Goal: Task Accomplishment & Management: Complete application form

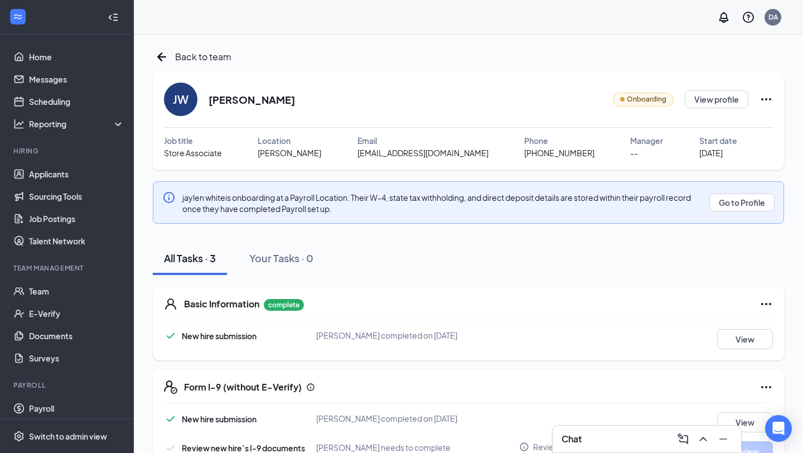
scroll to position [33, 0]
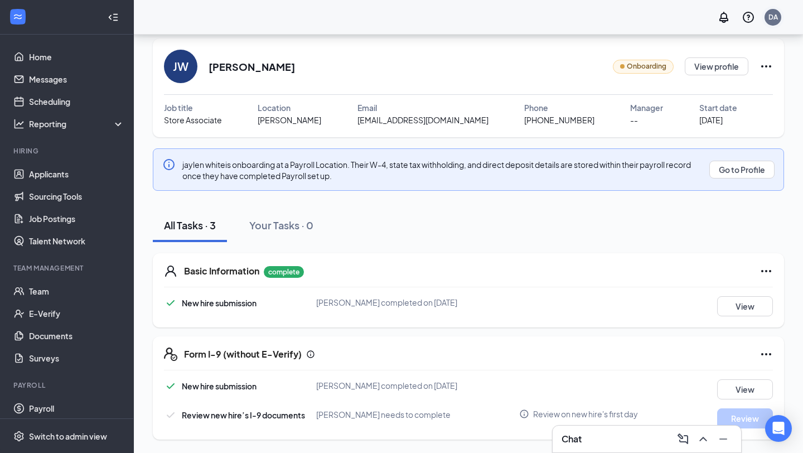
click at [775, 20] on div "DA" at bounding box center [773, 16] width 9 height 9
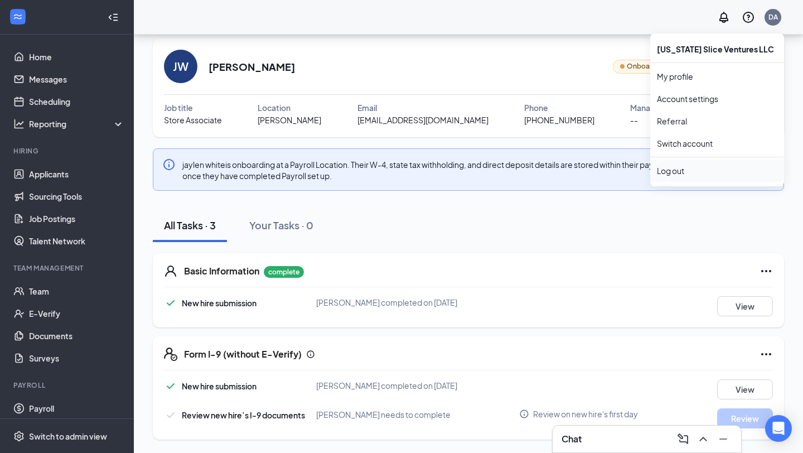
click at [690, 171] on div "Log out" at bounding box center [717, 170] width 120 height 11
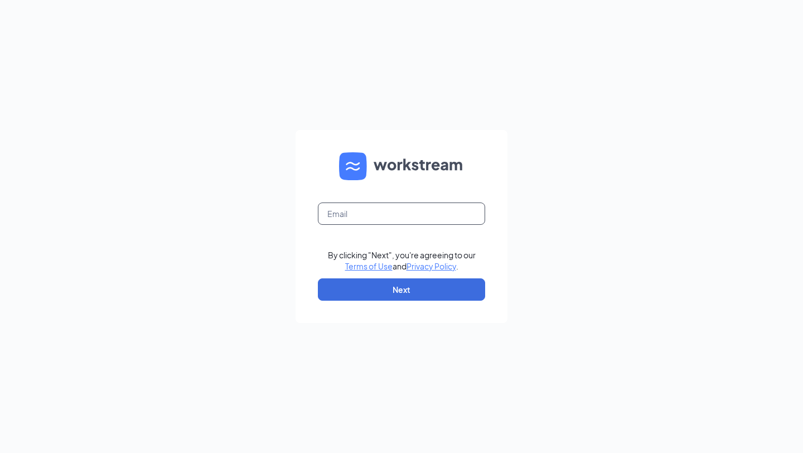
click at [376, 212] on input "text" at bounding box center [401, 213] width 167 height 22
type input "shravan.bandari@donatos.com"
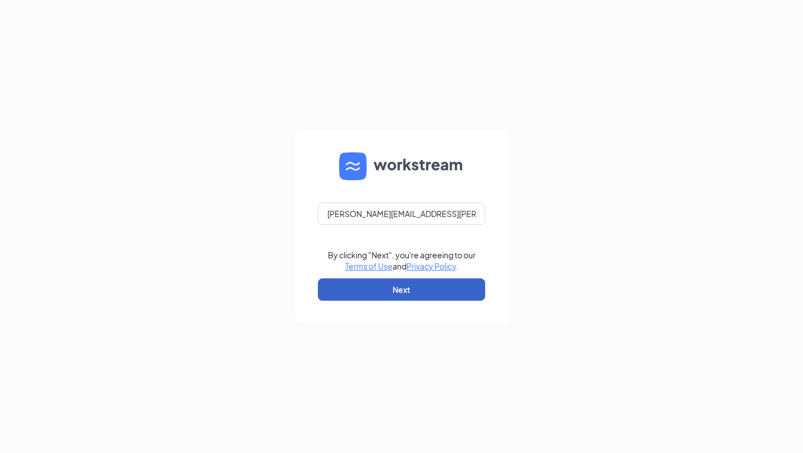
click at [410, 293] on button "Next" at bounding box center [401, 289] width 167 height 22
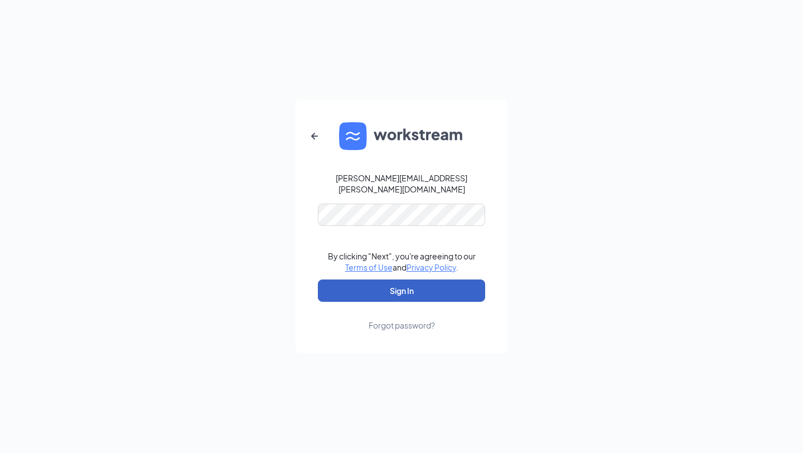
click at [422, 285] on button "Sign In" at bounding box center [401, 290] width 167 height 22
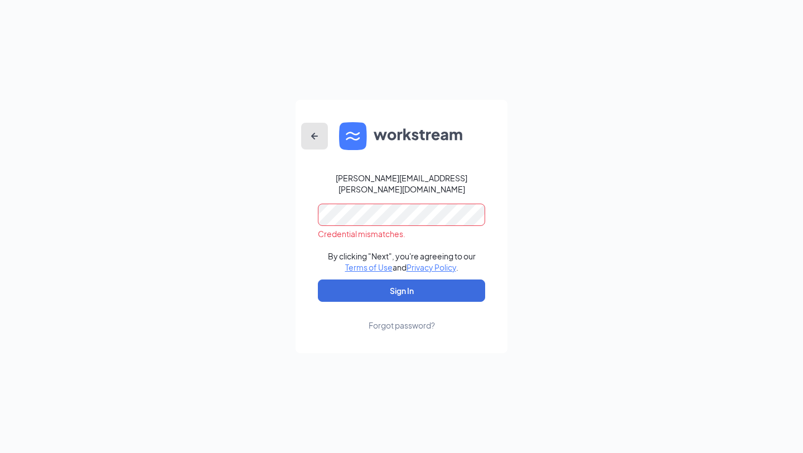
click at [319, 143] on icon "ArrowLeftNew" at bounding box center [314, 135] width 13 height 13
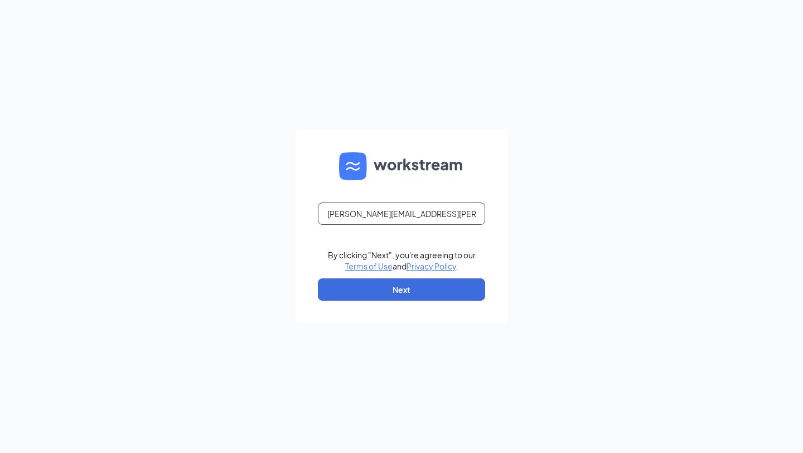
click at [432, 210] on input "shravan.bandari@donatos.com" at bounding box center [401, 213] width 167 height 22
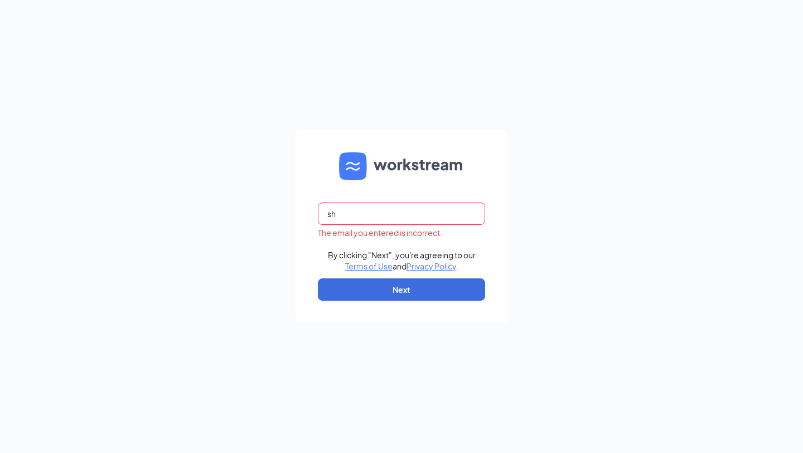
type input "shravan.bandari@gmail.com"
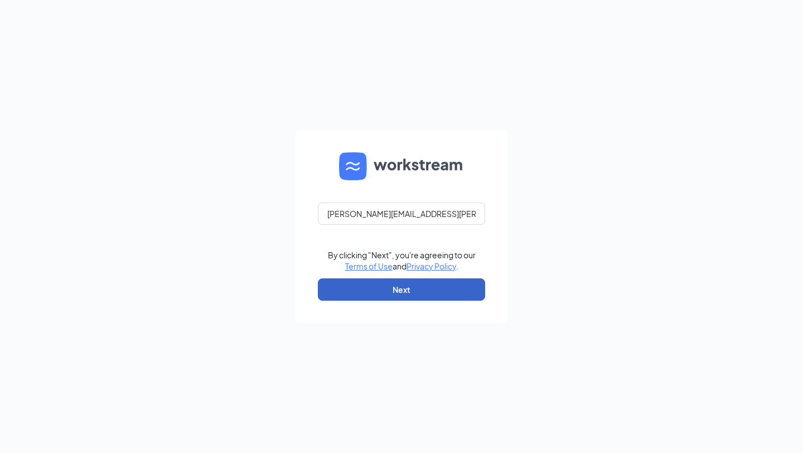
click at [412, 289] on button "Next" at bounding box center [401, 289] width 167 height 22
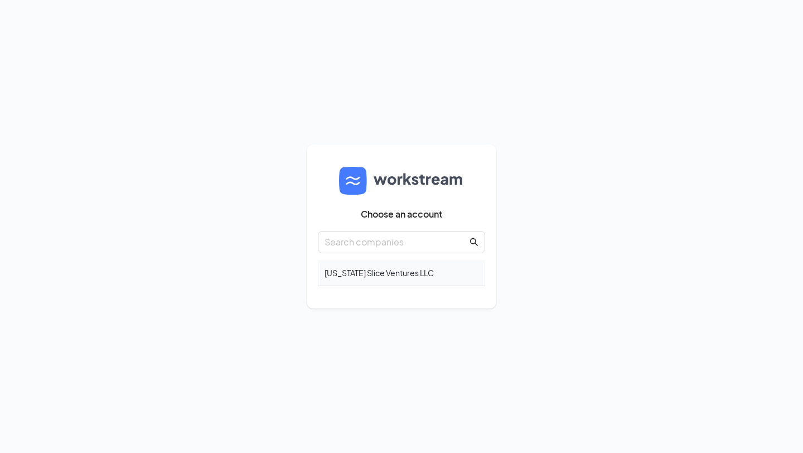
click at [384, 277] on div "Texas Slice Ventures LLC" at bounding box center [401, 273] width 167 height 26
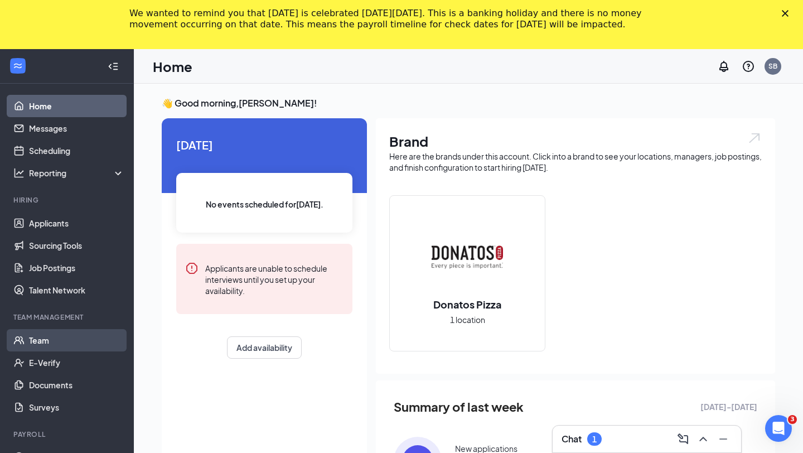
scroll to position [28, 0]
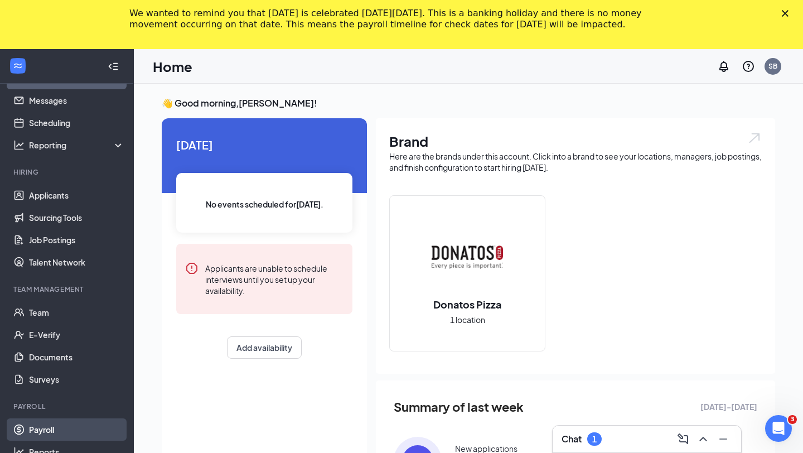
click at [45, 429] on link "Payroll" at bounding box center [76, 429] width 95 height 22
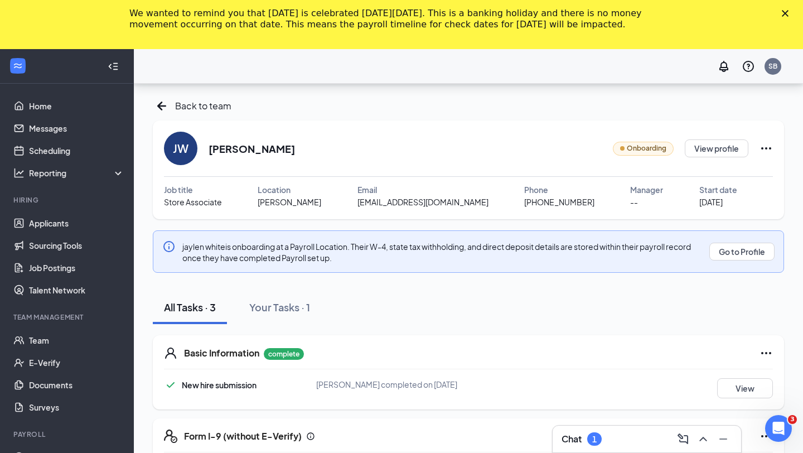
scroll to position [82, 0]
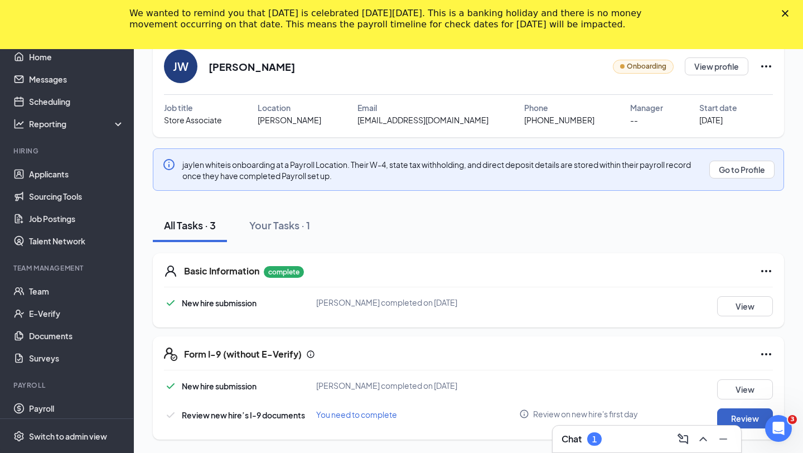
click at [736, 419] on button "Review" at bounding box center [745, 418] width 56 height 20
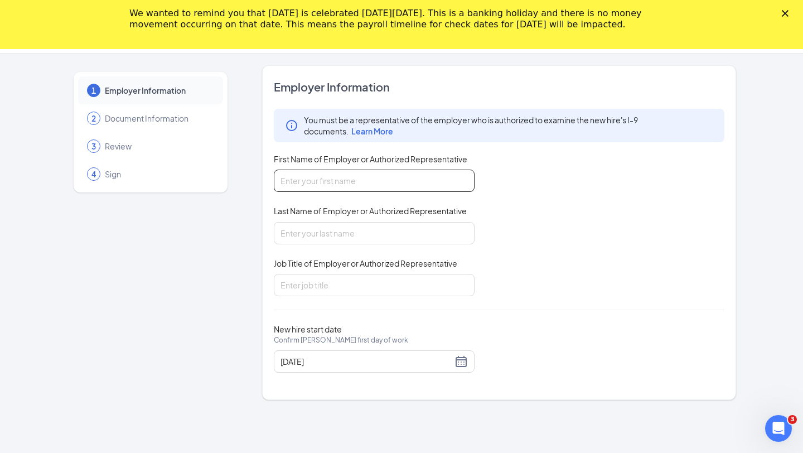
click at [364, 189] on input "First Name of Employer or Authorized Representative" at bounding box center [374, 181] width 201 height 22
type input "[PERSON_NAME]"
click at [351, 237] on input "Last Name of Employer or Authorized Representative" at bounding box center [374, 233] width 201 height 22
type input "Bandari"
click at [303, 286] on input "Job Title of Employer or Authorized Representative" at bounding box center [374, 285] width 201 height 22
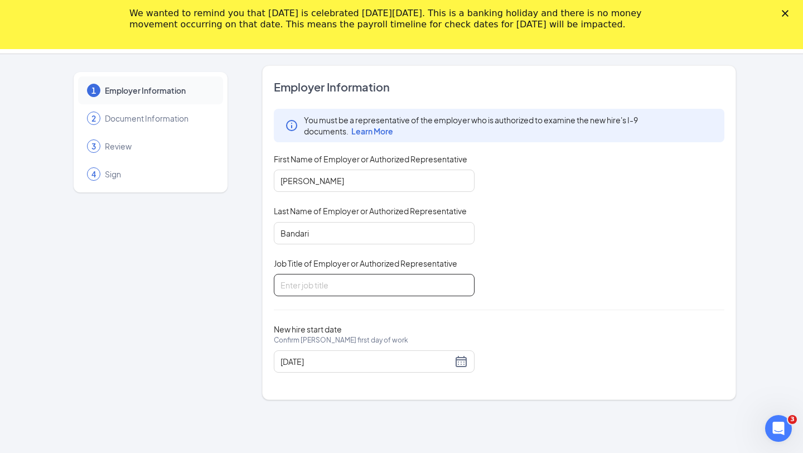
type input "Owner"
click at [785, 10] on icon "Close" at bounding box center [785, 13] width 7 height 7
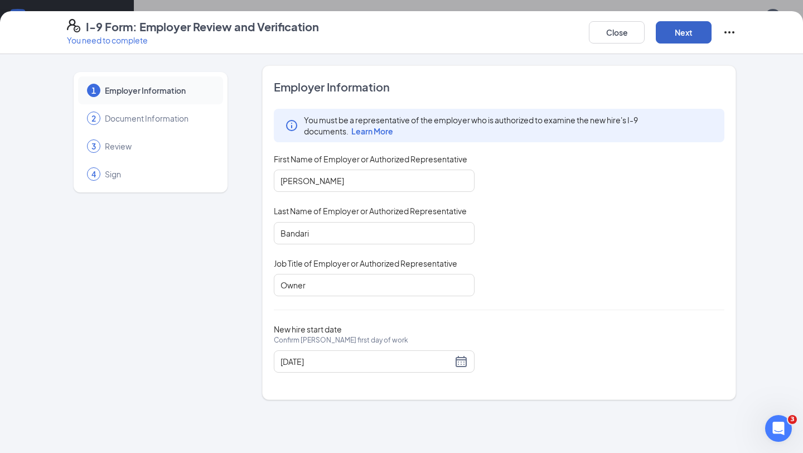
click at [670, 36] on button "Next" at bounding box center [684, 32] width 56 height 22
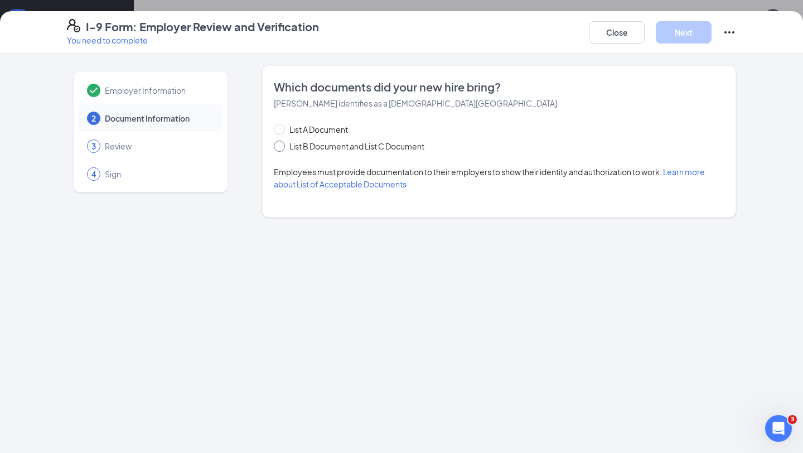
click at [375, 151] on span "List B Document and List C Document" at bounding box center [357, 146] width 144 height 12
click at [282, 148] on input "List B Document and List C Document" at bounding box center [278, 145] width 8 height 8
radio input "true"
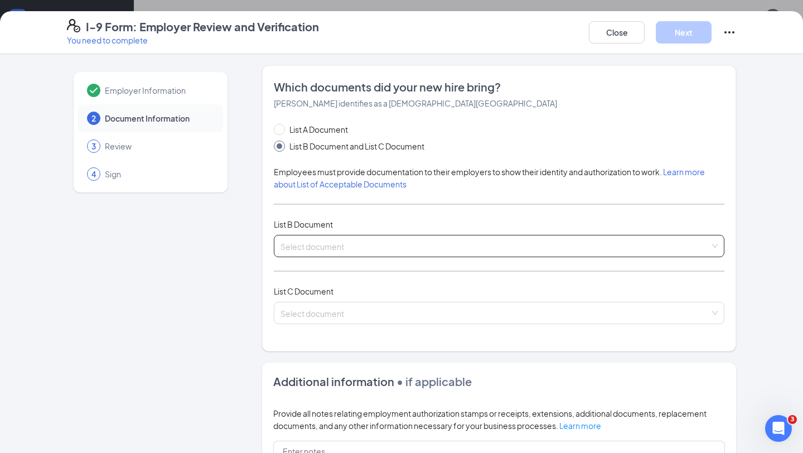
click at [318, 248] on input "search" at bounding box center [495, 243] width 429 height 17
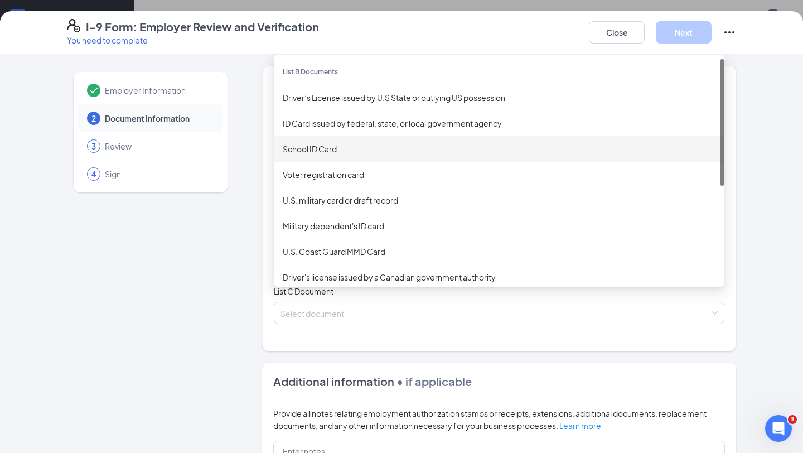
click at [334, 154] on div "School ID Card" at bounding box center [499, 149] width 433 height 12
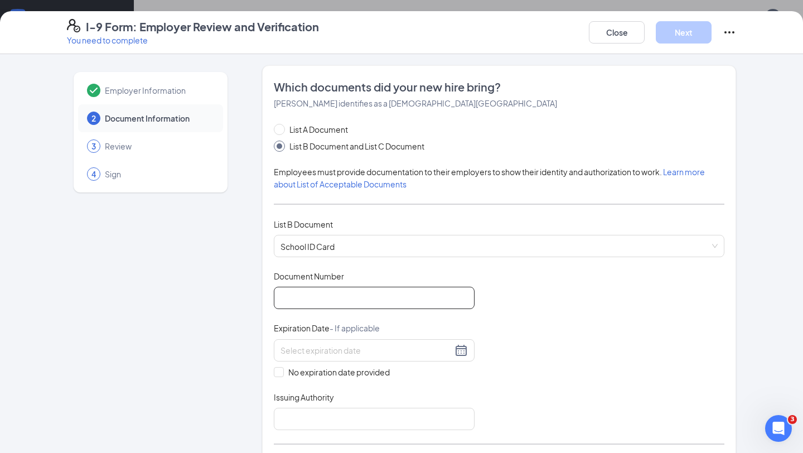
click at [310, 298] on input "Document Number" at bounding box center [374, 298] width 201 height 22
type input "700"
click at [299, 373] on span "No expiration date provided" at bounding box center [339, 372] width 110 height 12
click at [282, 373] on input "No expiration date provided" at bounding box center [278, 371] width 8 height 8
checkbox input "true"
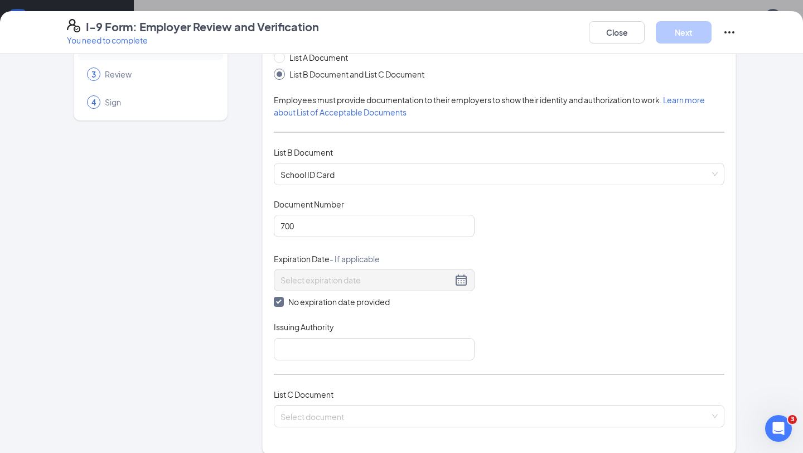
scroll to position [87, 0]
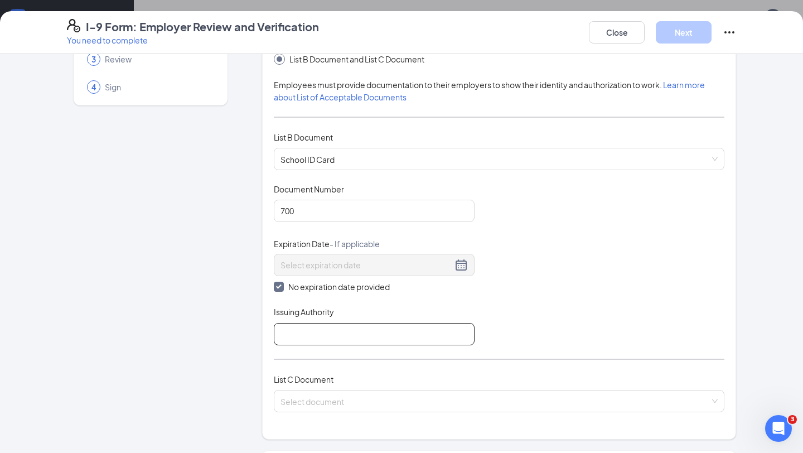
click at [339, 337] on input "Issuing Authority" at bounding box center [374, 334] width 201 height 22
click at [294, 333] on input "[US_STATE]" at bounding box center [374, 334] width 201 height 22
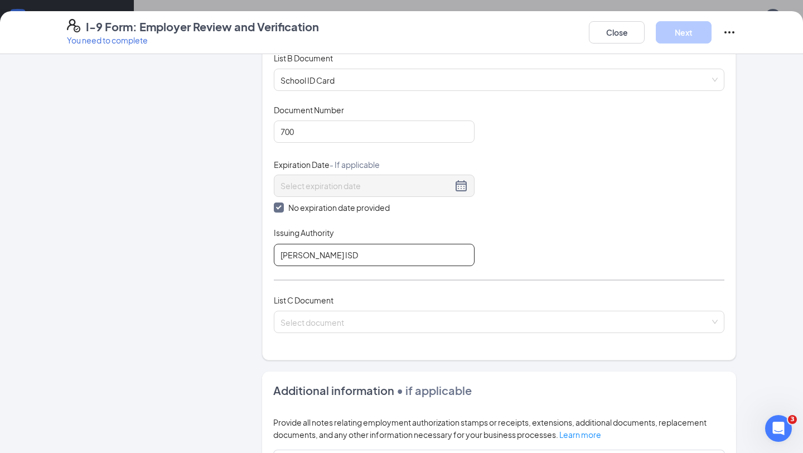
scroll to position [210, 0]
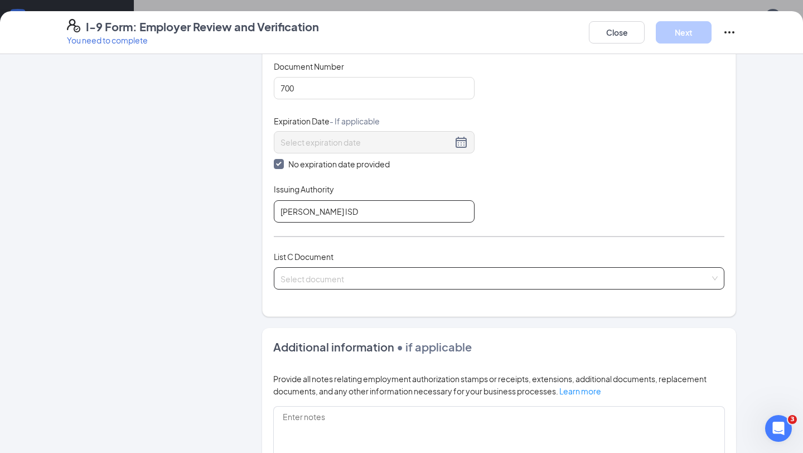
type input "[PERSON_NAME] ISD"
click at [355, 282] on input "search" at bounding box center [495, 276] width 429 height 17
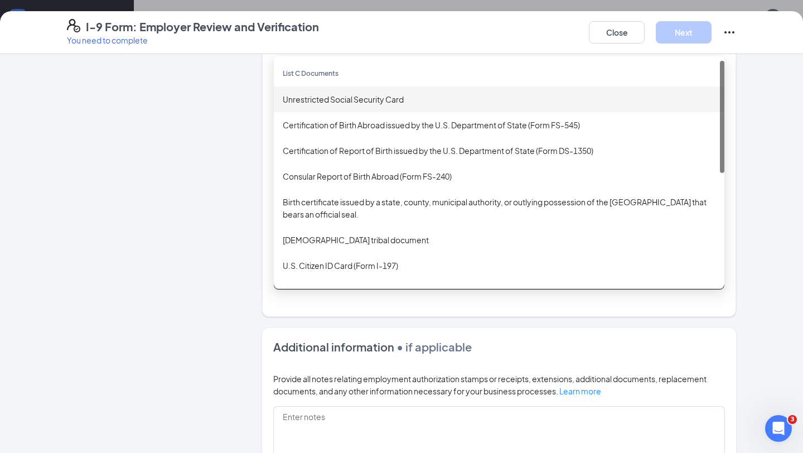
click at [349, 100] on div "Unrestricted Social Security Card" at bounding box center [499, 99] width 433 height 12
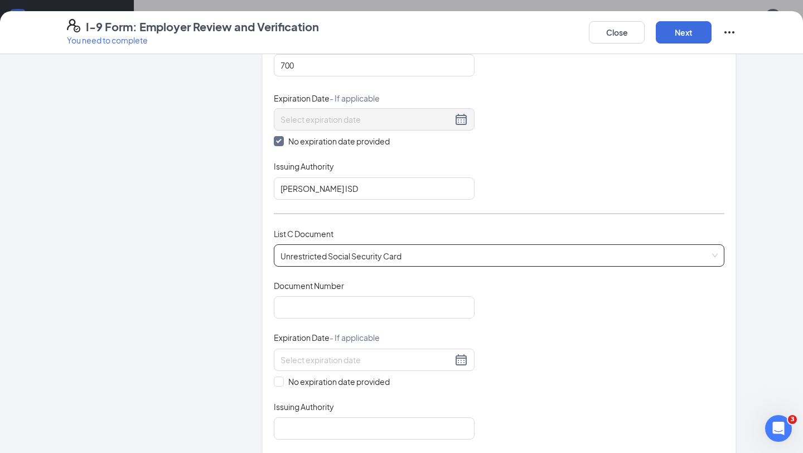
scroll to position [254, 0]
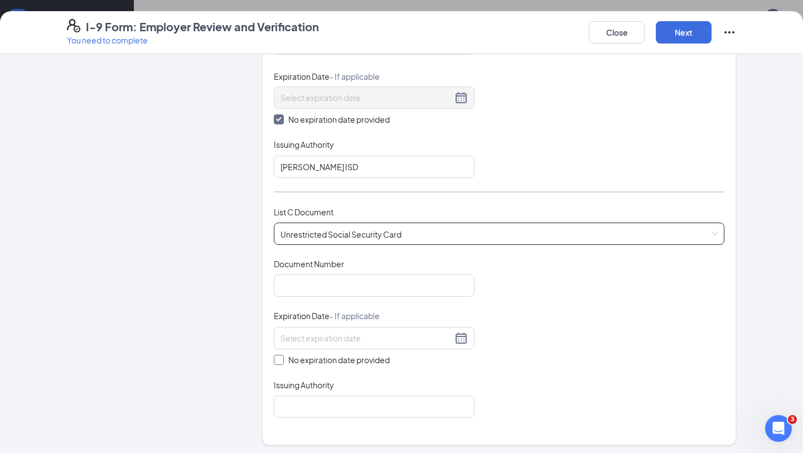
click at [311, 356] on span "No expiration date provided" at bounding box center [339, 360] width 110 height 12
click at [282, 356] on input "No expiration date provided" at bounding box center [278, 359] width 8 height 8
checkbox input "true"
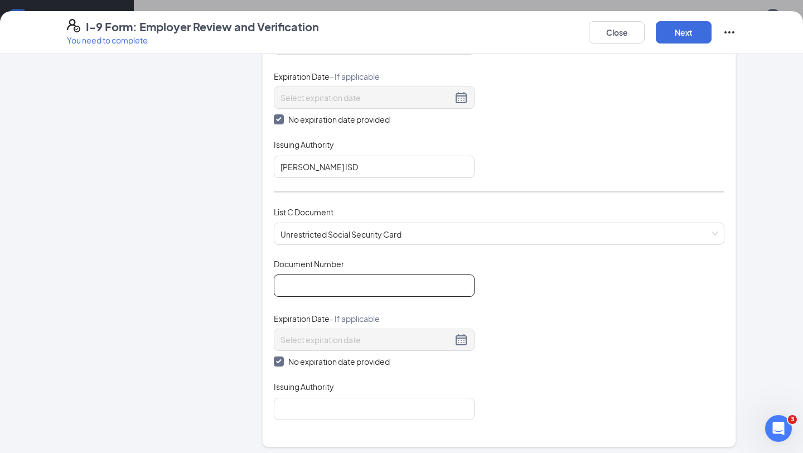
click at [324, 288] on input "Document Number" at bounding box center [374, 285] width 201 height 22
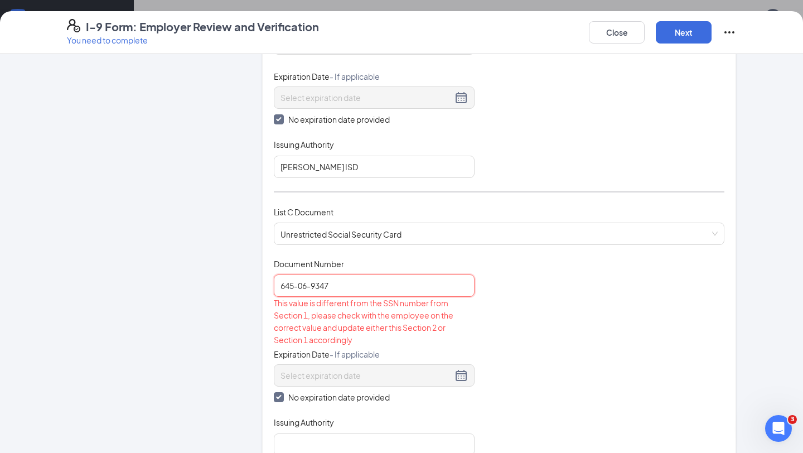
click at [311, 284] on input "645-06-9347" at bounding box center [374, 285] width 201 height 22
click at [299, 283] on input "645-069347" at bounding box center [374, 285] width 201 height 22
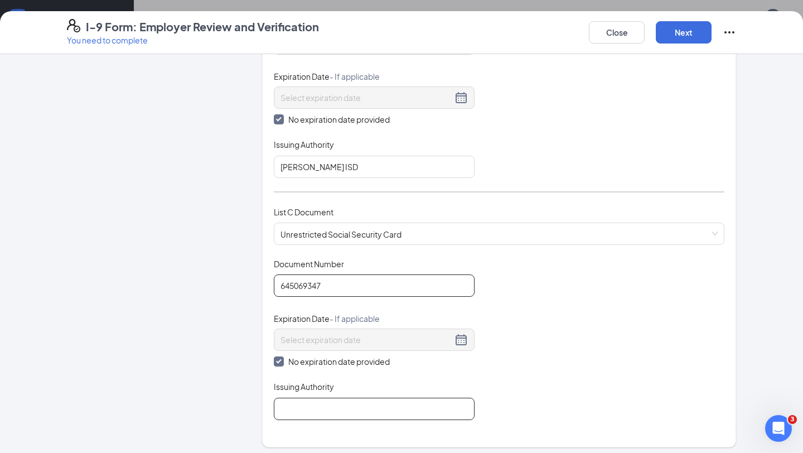
type input "645069347"
click at [367, 400] on input "Issuing Authority" at bounding box center [374, 409] width 201 height 22
type input "USA Government"
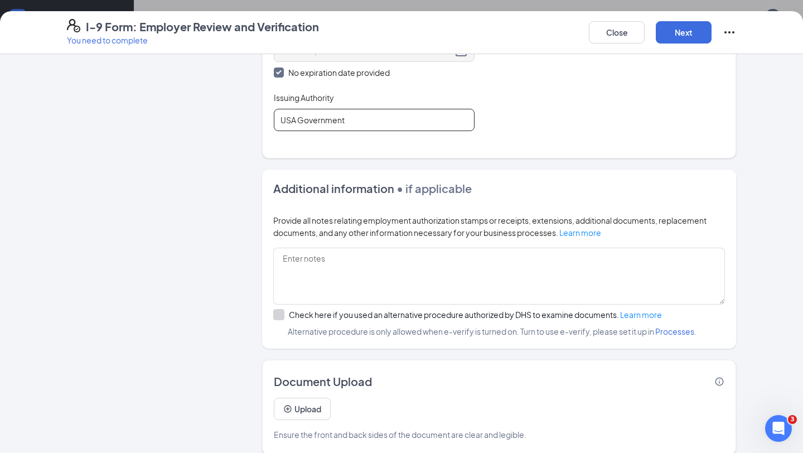
scroll to position [553, 0]
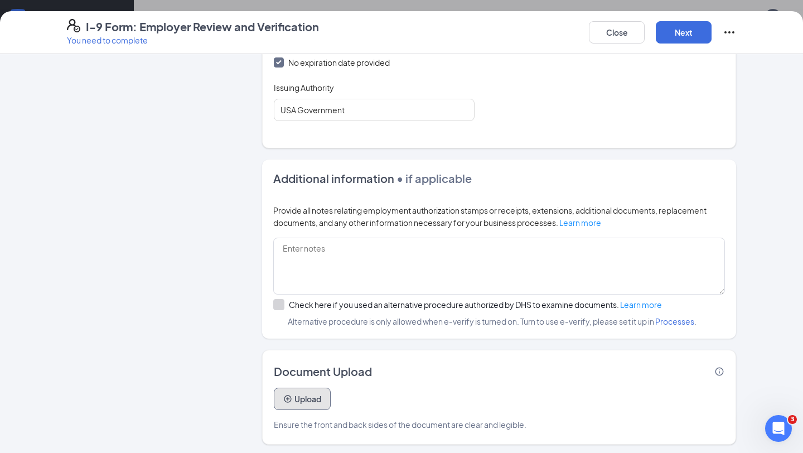
click at [307, 395] on button "Upload" at bounding box center [302, 399] width 57 height 22
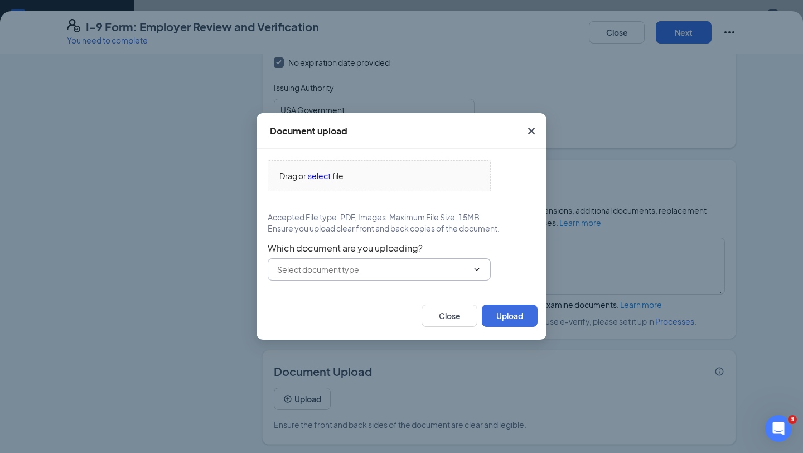
click at [445, 269] on input "text" at bounding box center [372, 269] width 191 height 12
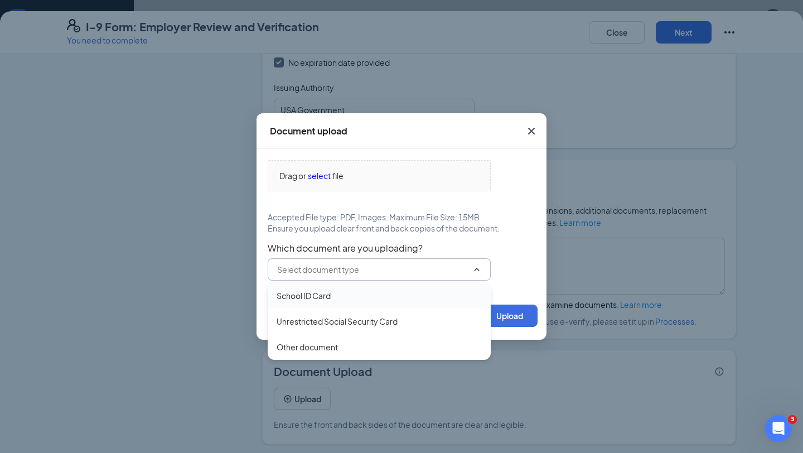
click at [318, 299] on div "School ID Card" at bounding box center [304, 295] width 54 height 12
type input "School ID Card"
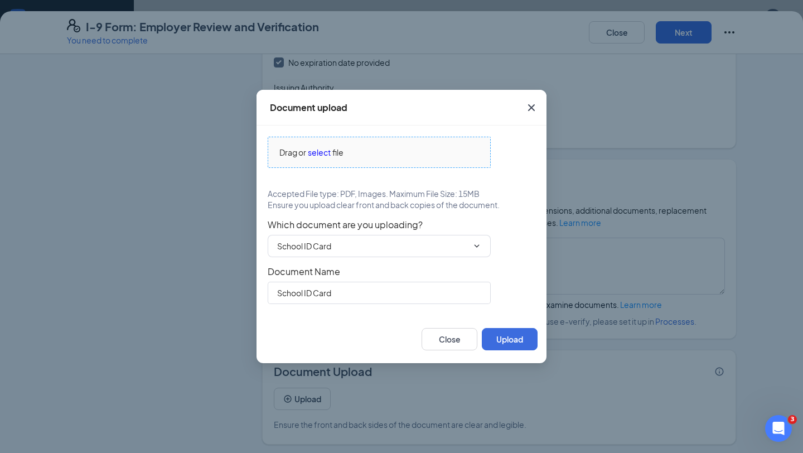
click at [317, 153] on span "select" at bounding box center [319, 152] width 23 height 12
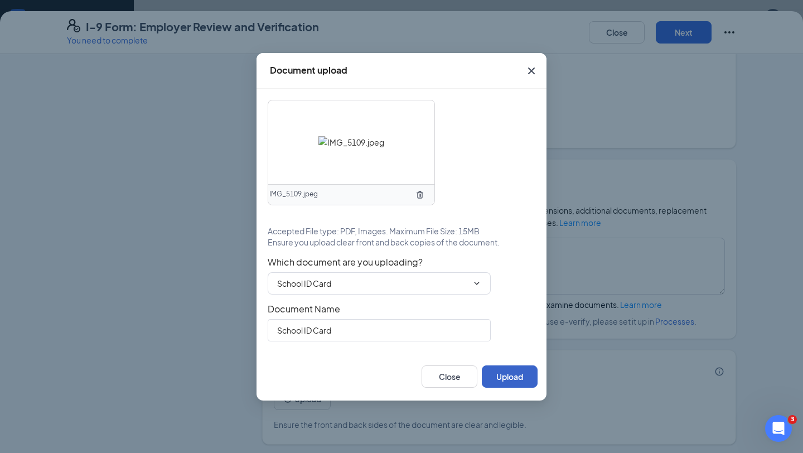
click at [503, 375] on button "Upload" at bounding box center [510, 376] width 56 height 22
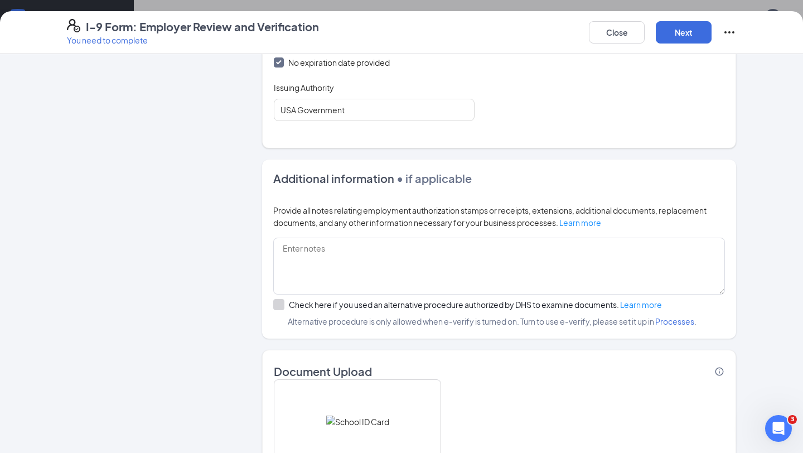
scroll to position [659, 0]
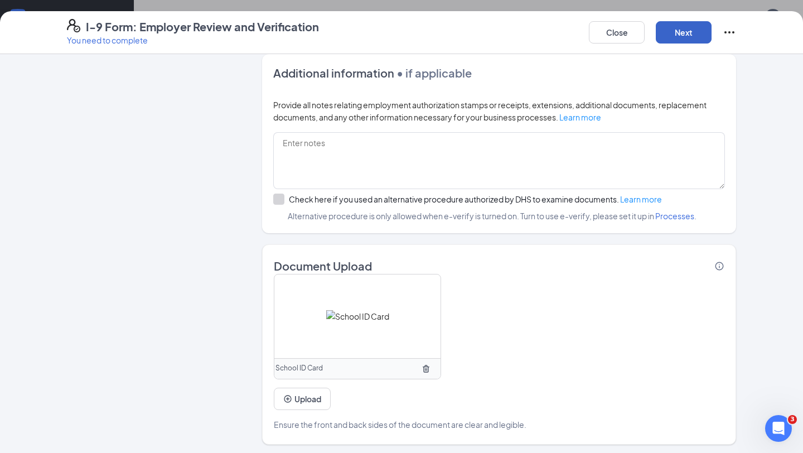
click at [679, 35] on button "Next" at bounding box center [684, 32] width 56 height 22
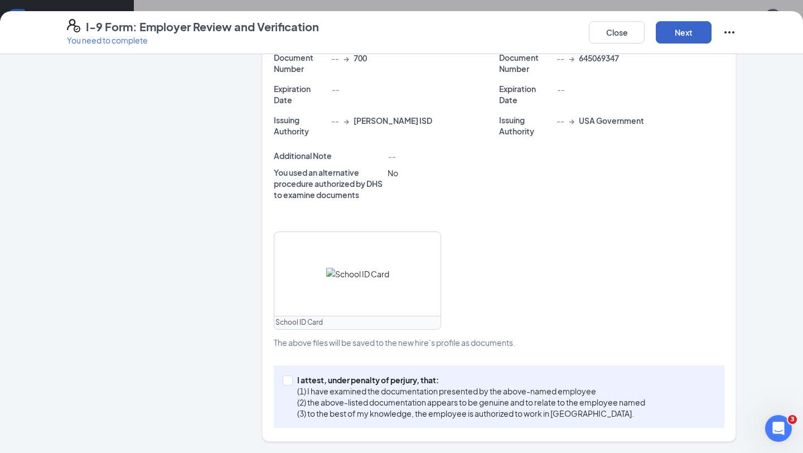
scroll to position [295, 0]
click at [390, 381] on p "I attest, under penalty of perjury, that:" at bounding box center [471, 380] width 348 height 11
click at [291, 381] on input "I attest, under penalty of [PERSON_NAME], that: (1) I have examined the documen…" at bounding box center [287, 380] width 8 height 8
checkbox input "true"
click at [675, 34] on button "Next" at bounding box center [684, 32] width 56 height 22
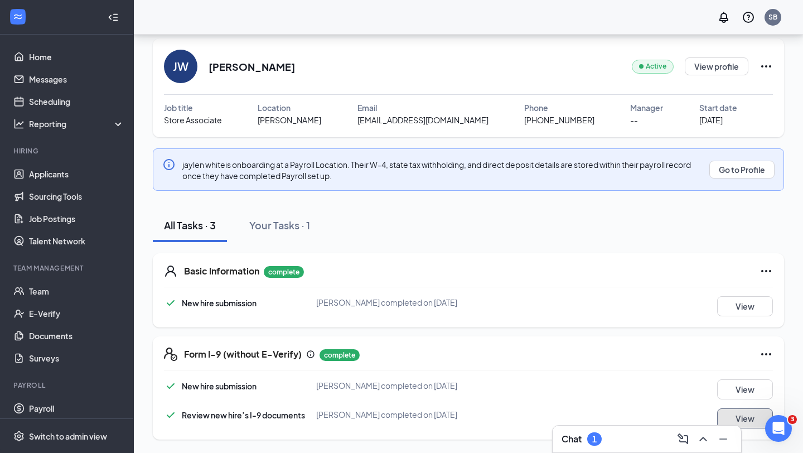
scroll to position [0, 0]
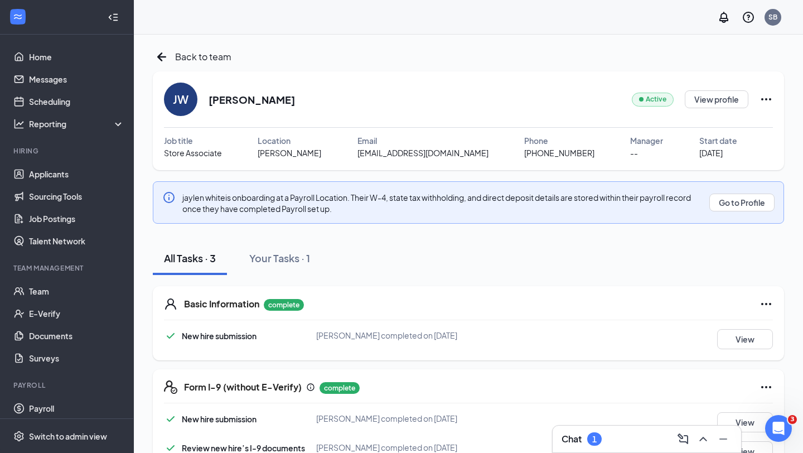
click at [255, 101] on h2 "[PERSON_NAME]" at bounding box center [252, 100] width 86 height 14
copy h2 "[PERSON_NAME]"
click at [48, 408] on link "Payroll" at bounding box center [76, 408] width 95 height 22
